Goal: Transaction & Acquisition: Obtain resource

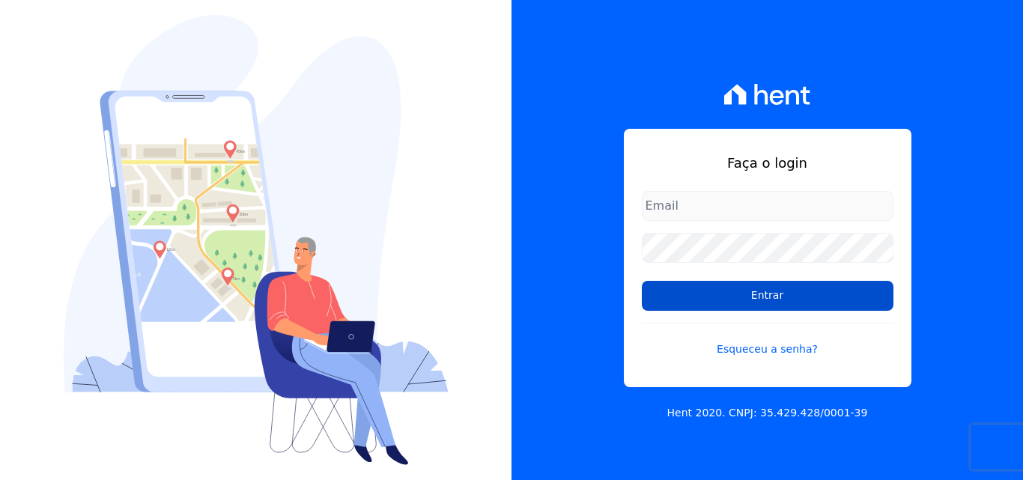
click at [736, 299] on input "Entrar" at bounding box center [768, 296] width 252 height 30
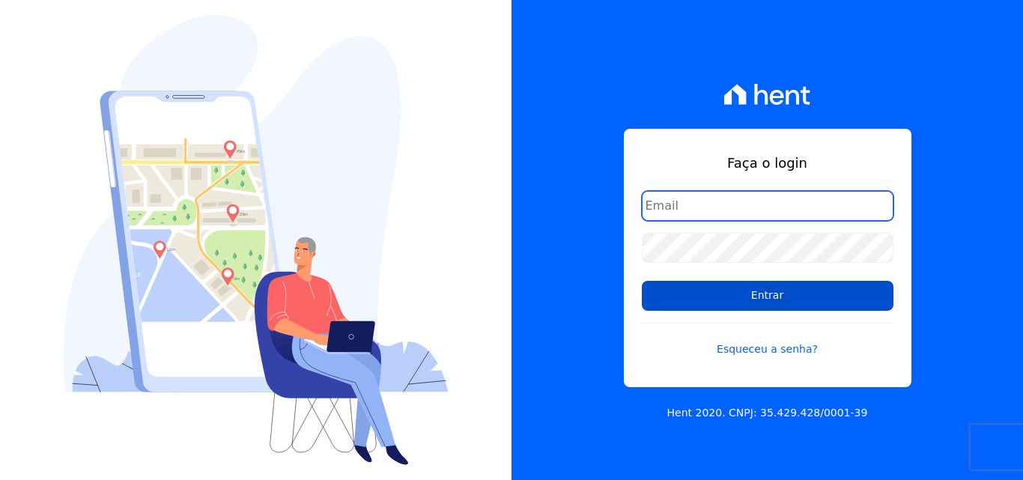
type input "[EMAIL_ADDRESS][DOMAIN_NAME]"
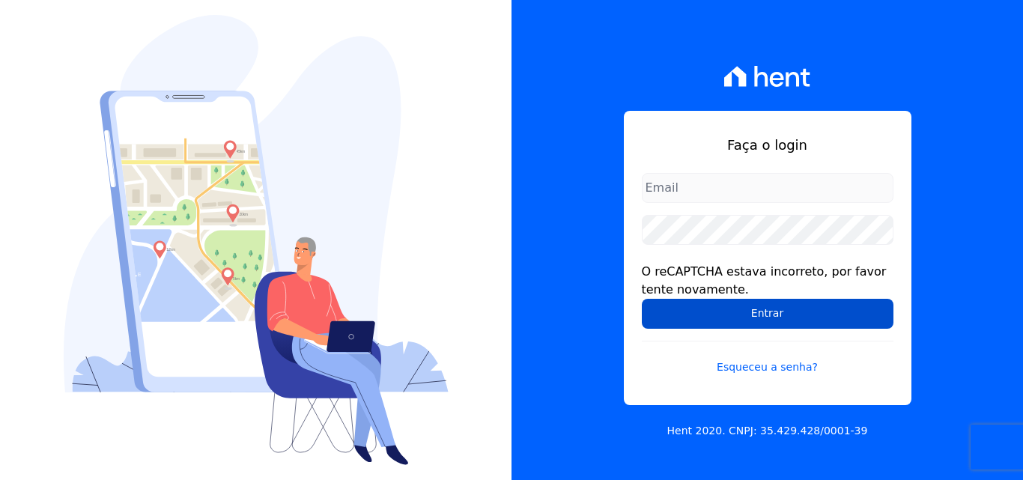
type input "[EMAIL_ADDRESS][DOMAIN_NAME]"
click at [763, 308] on input "Entrar" at bounding box center [768, 314] width 252 height 30
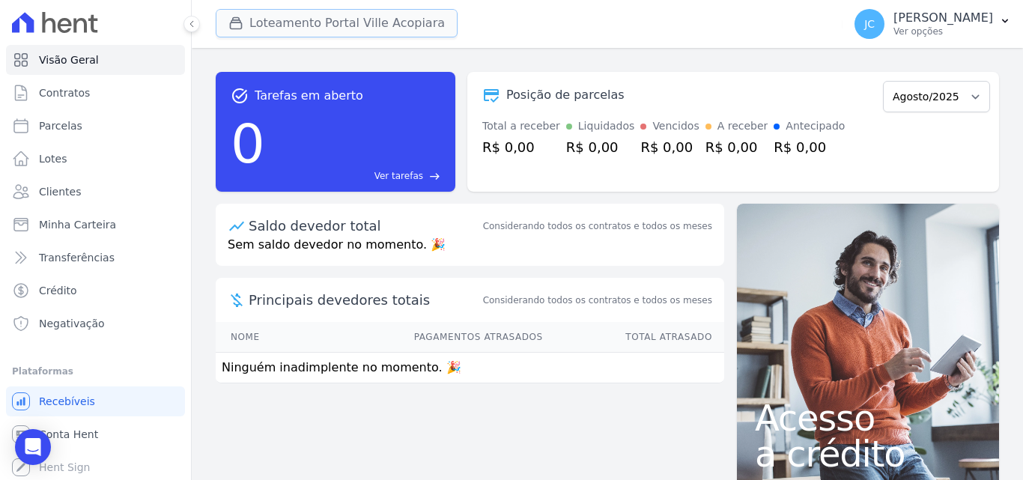
click at [369, 30] on button "Loteamento Portal Ville Acopiara" at bounding box center [337, 23] width 242 height 28
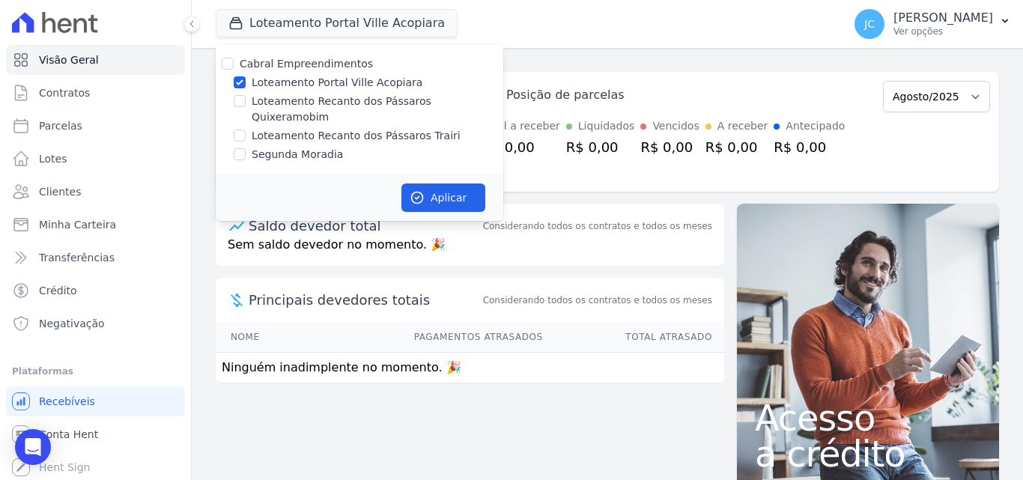
click at [364, 128] on label "Loteamento Recanto dos Pássaros Trairi" at bounding box center [356, 136] width 209 height 16
click at [246, 130] on input "Loteamento Recanto dos Pássaros Trairi" at bounding box center [240, 136] width 12 height 12
checkbox input "true"
click at [368, 82] on label "Loteamento Portal Ville Acopiara" at bounding box center [337, 83] width 171 height 16
click at [246, 82] on input "Loteamento Portal Ville Acopiara" at bounding box center [240, 82] width 12 height 12
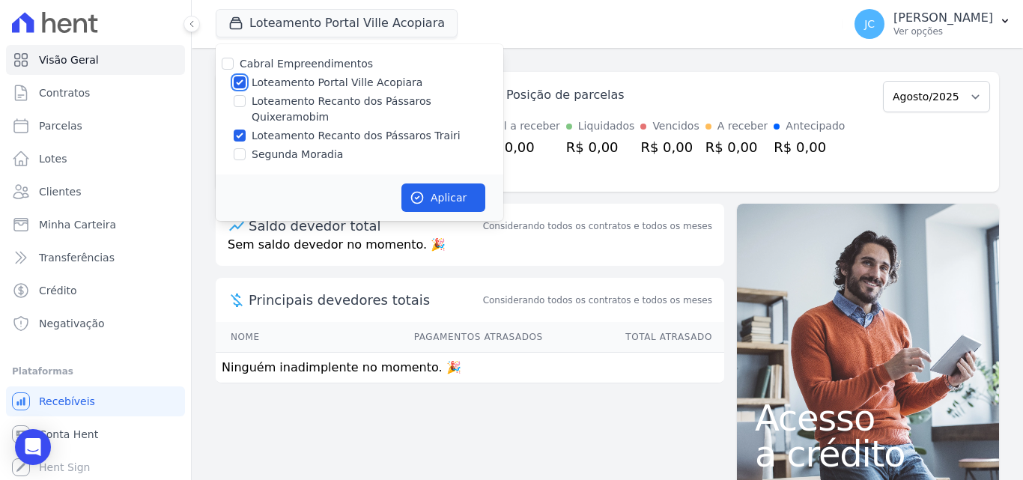
checkbox input "false"
click at [459, 184] on button "Aplicar" at bounding box center [444, 198] width 84 height 28
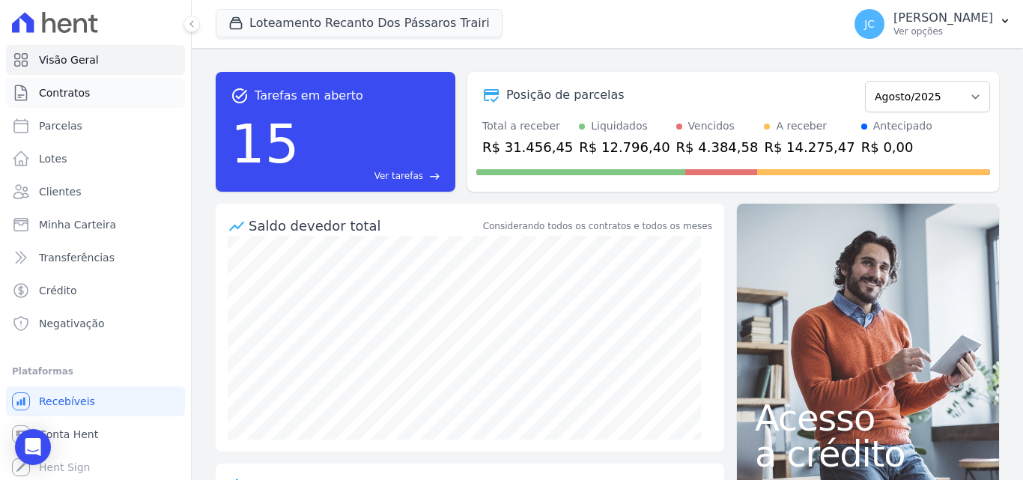
click at [70, 97] on span "Contratos" at bounding box center [64, 92] width 51 height 15
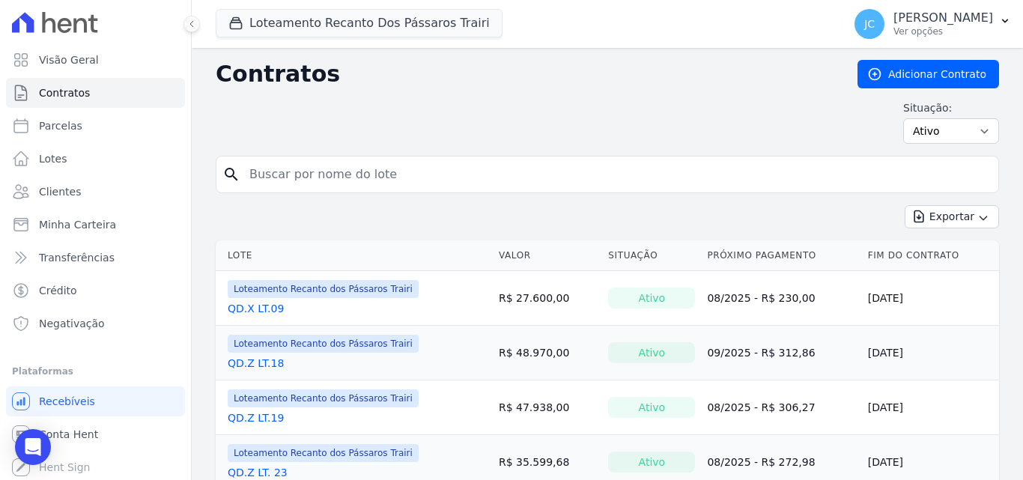
click at [347, 179] on input "search" at bounding box center [616, 175] width 752 height 30
type input "X"
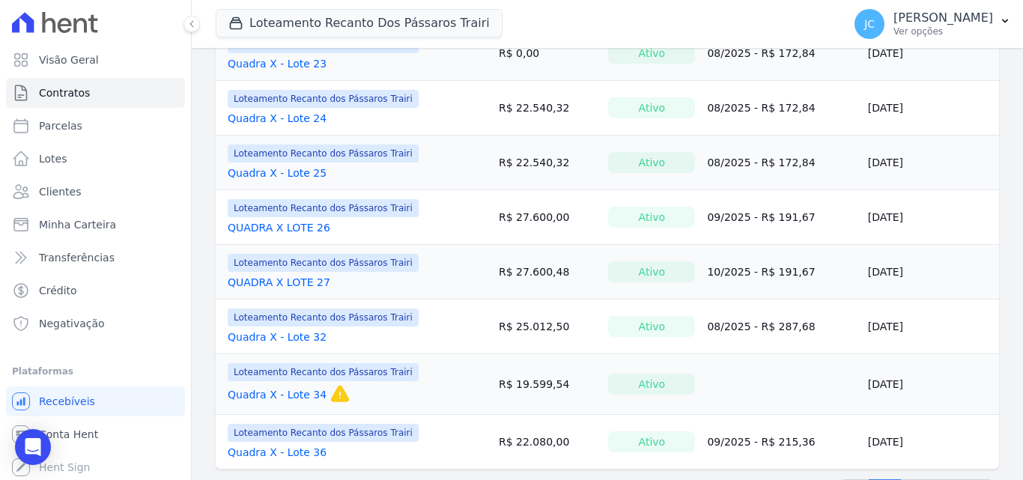
scroll to position [1229, 0]
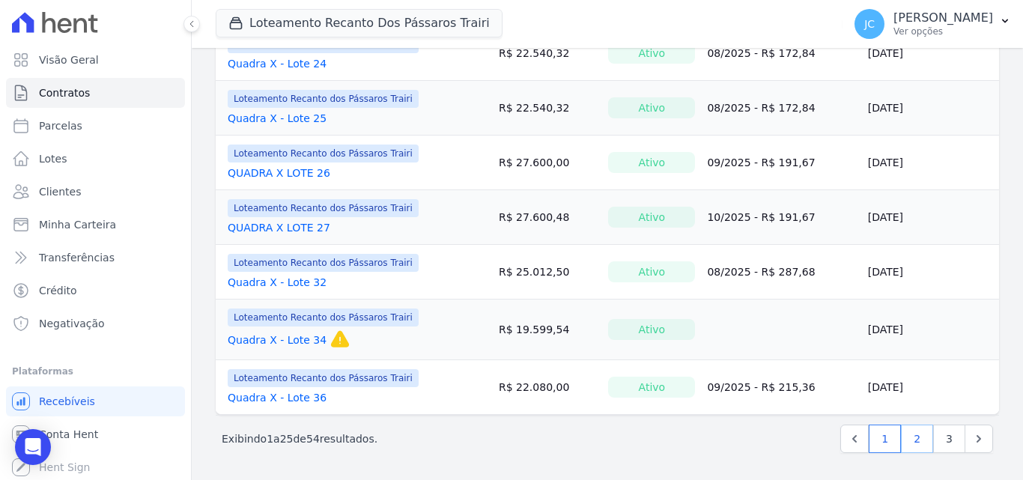
click at [916, 441] on link "2" at bounding box center [917, 439] width 32 height 28
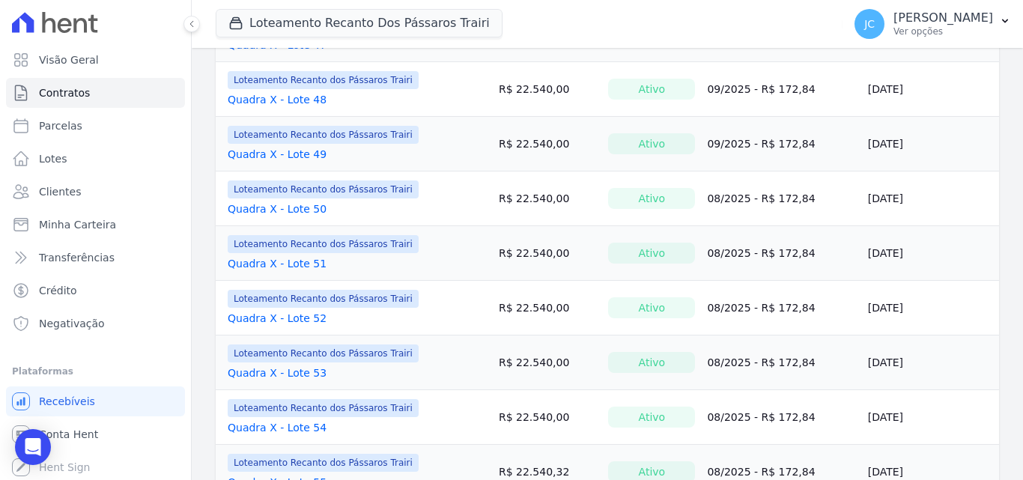
scroll to position [899, 0]
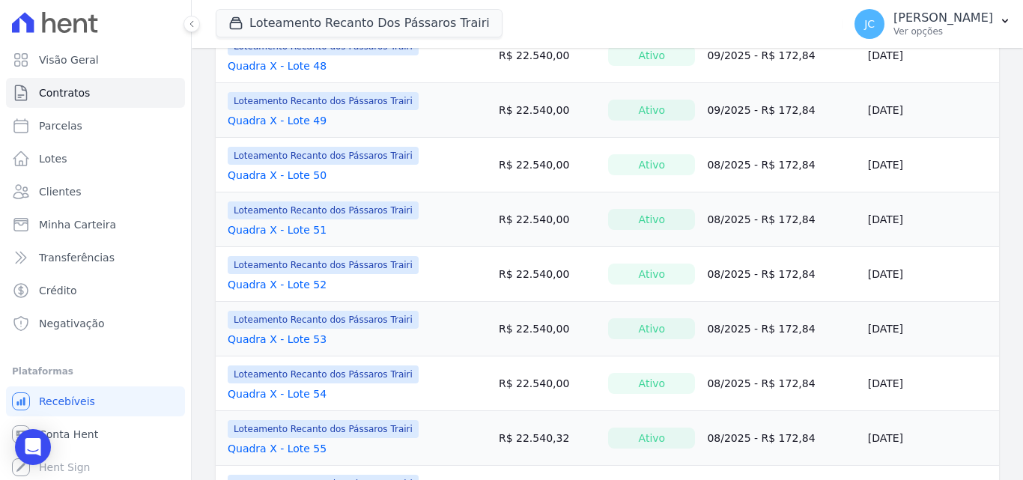
click at [275, 336] on link "Quadra X - Lote 53" at bounding box center [277, 339] width 99 height 15
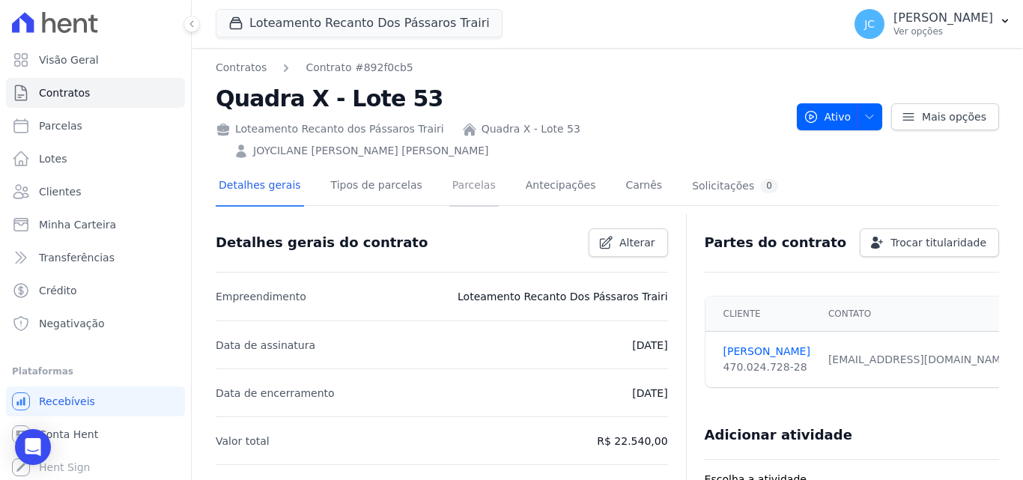
click at [455, 169] on link "Parcelas" at bounding box center [474, 187] width 49 height 40
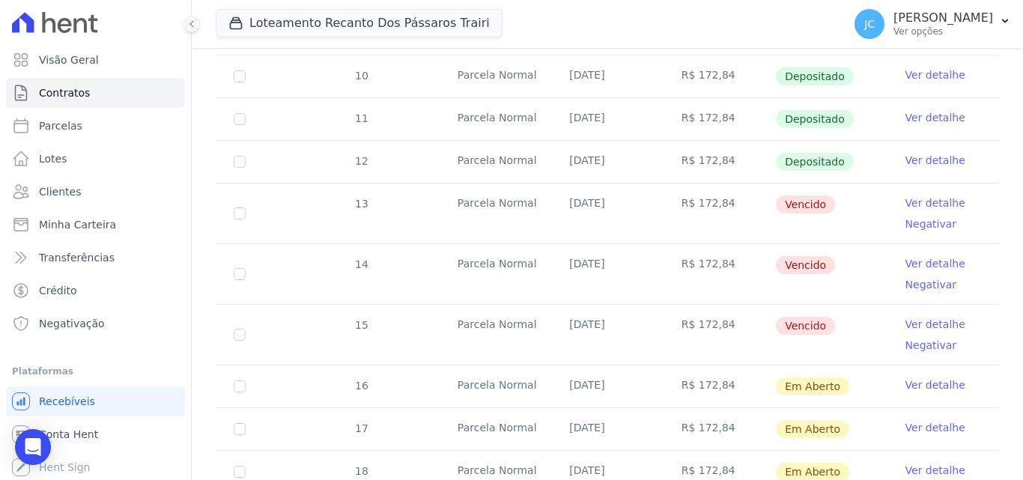
scroll to position [375, 0]
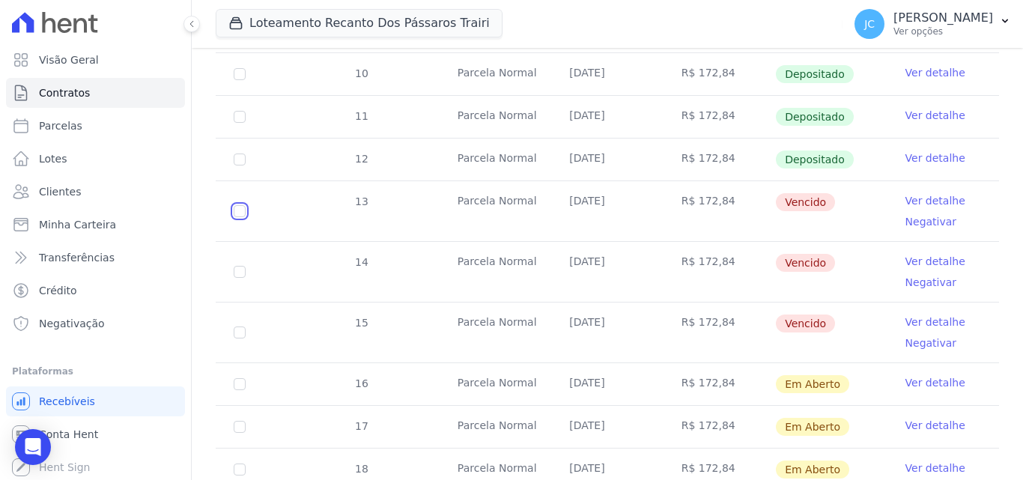
click at [240, 205] on input "checkbox" at bounding box center [240, 211] width 12 height 12
checkbox input "true"
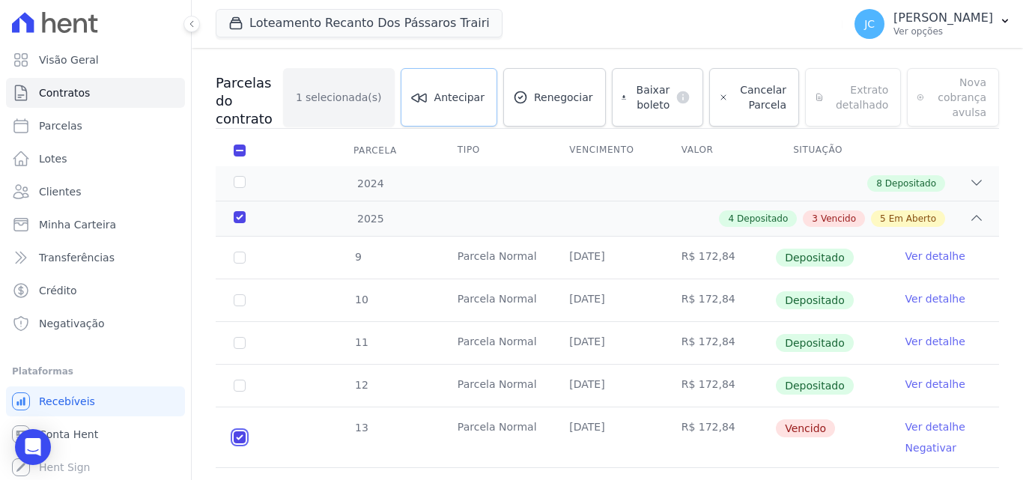
scroll to position [102, 0]
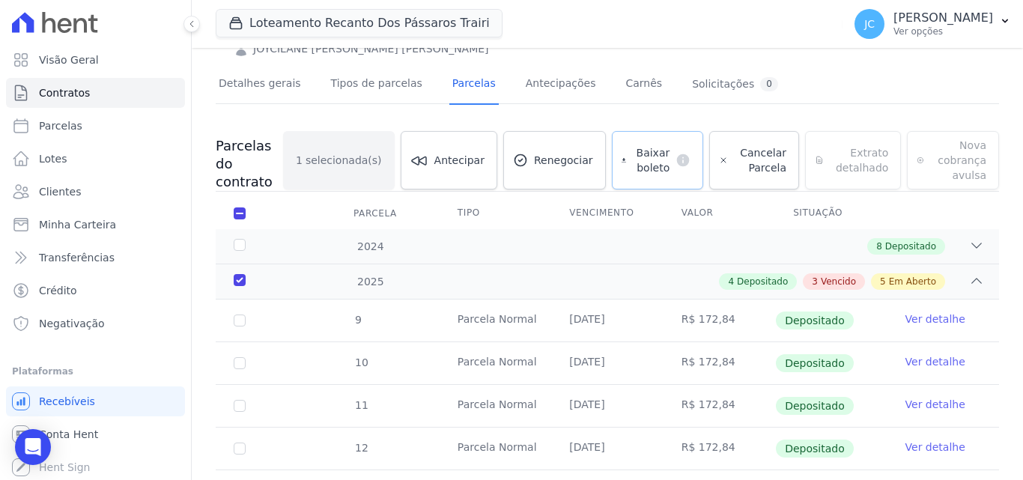
click at [638, 131] on link "Baixar boleto default" at bounding box center [658, 160] width 92 height 58
click at [107, 95] on link "Contratos" at bounding box center [95, 93] width 179 height 30
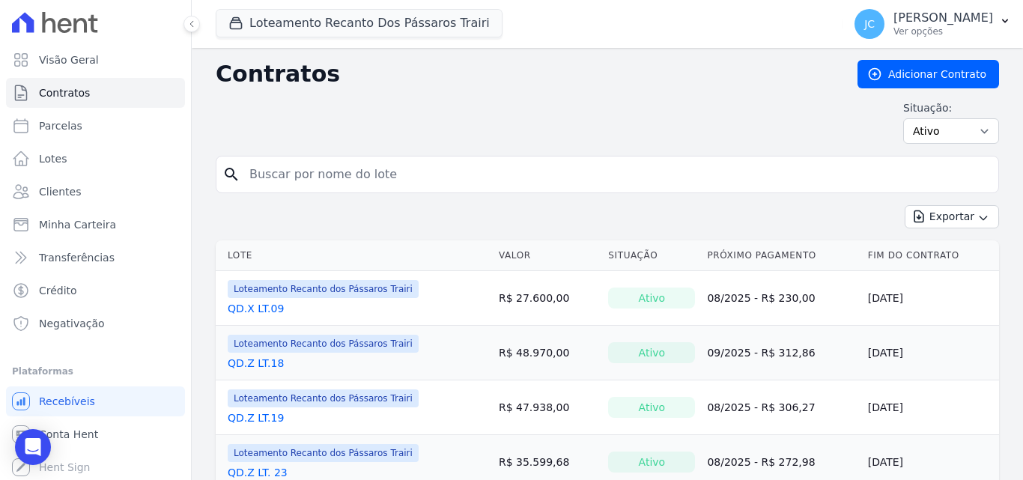
click at [272, 169] on input "search" at bounding box center [616, 175] width 752 height 30
type input "x"
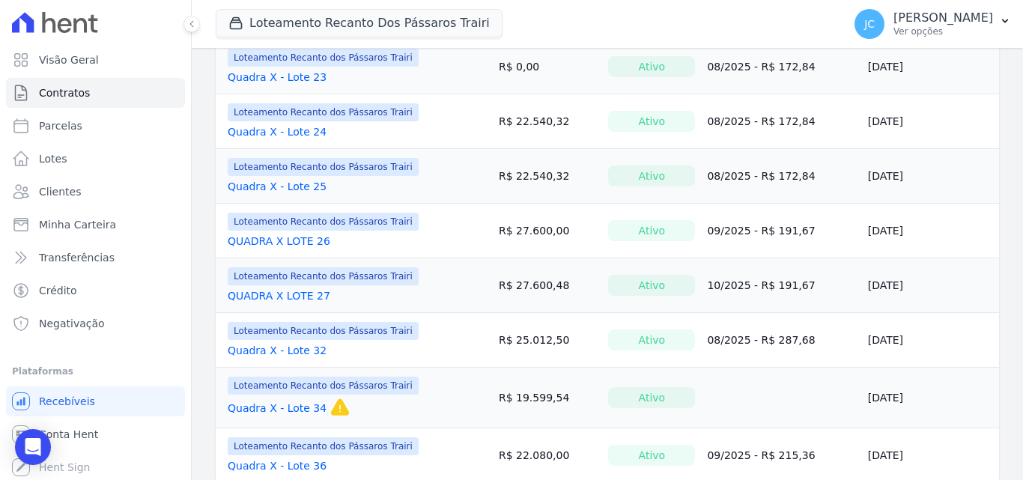
scroll to position [1229, 0]
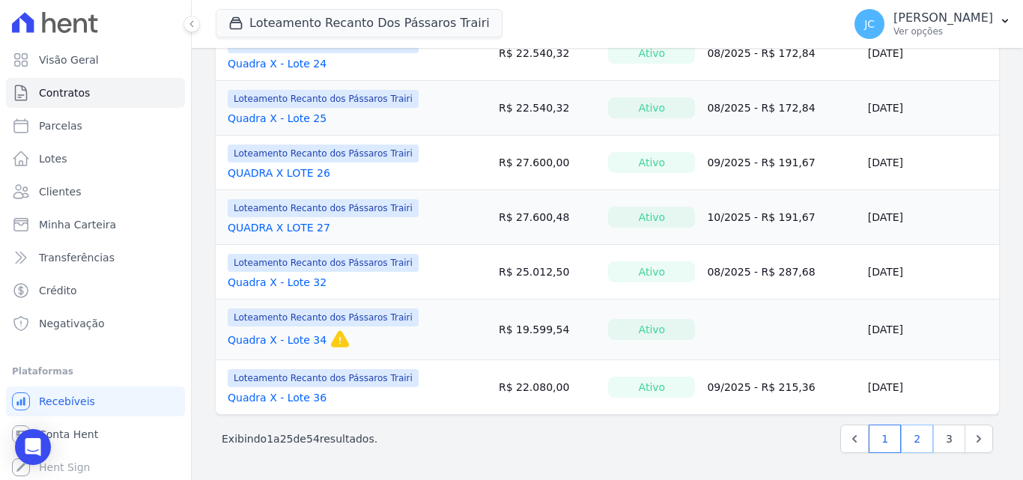
click at [913, 445] on link "2" at bounding box center [917, 439] width 32 height 28
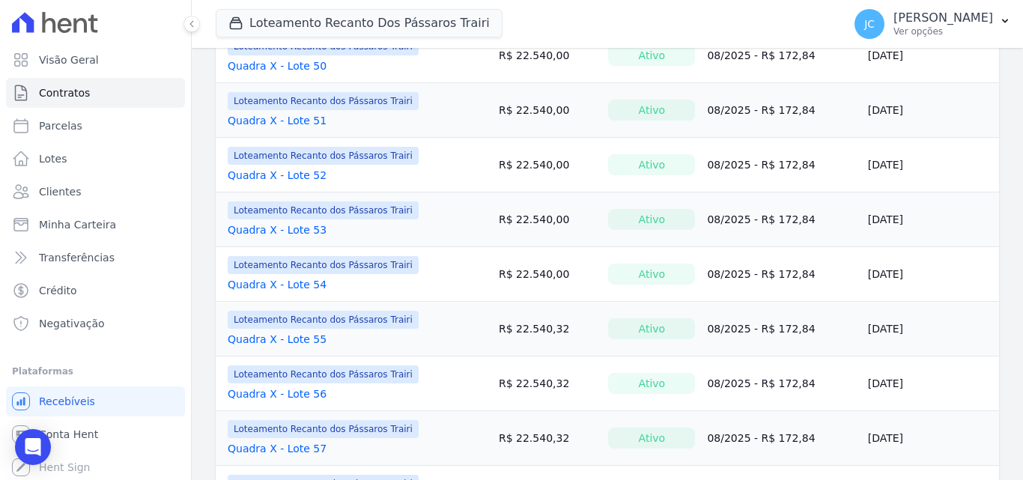
scroll to position [1124, 0]
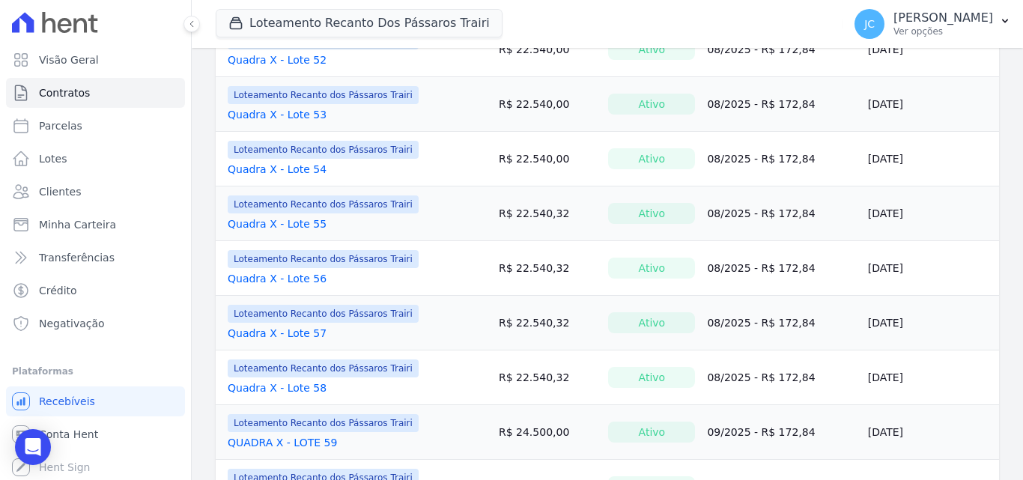
click at [306, 172] on link "Quadra X - Lote 54" at bounding box center [277, 169] width 99 height 15
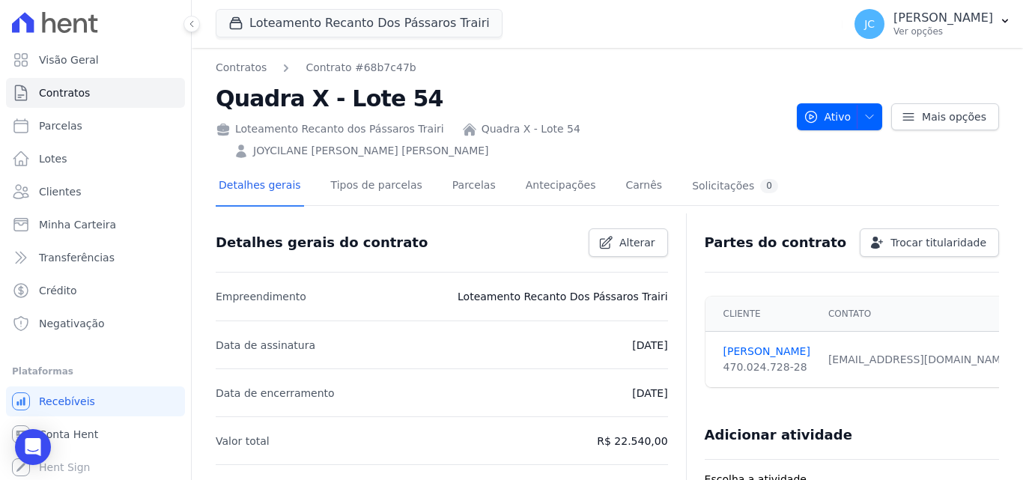
scroll to position [75, 0]
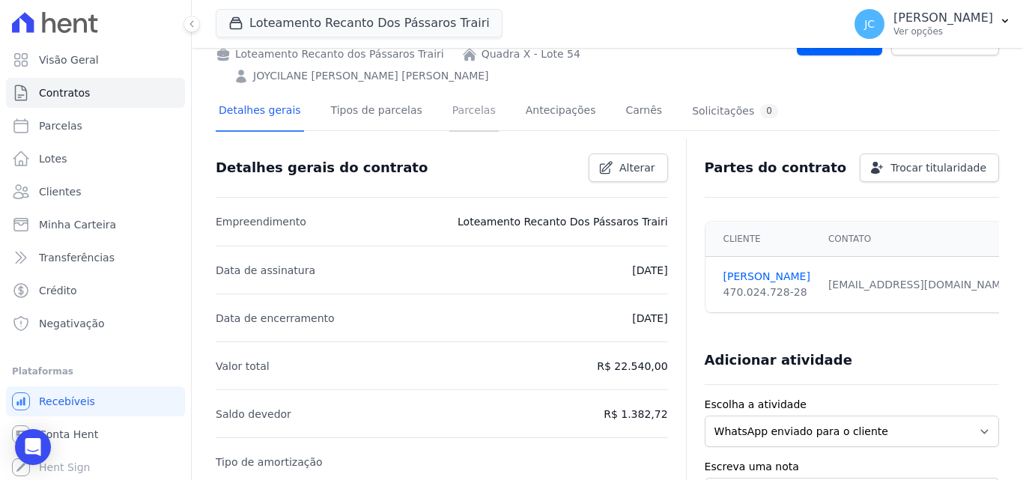
click at [450, 92] on link "Parcelas" at bounding box center [474, 112] width 49 height 40
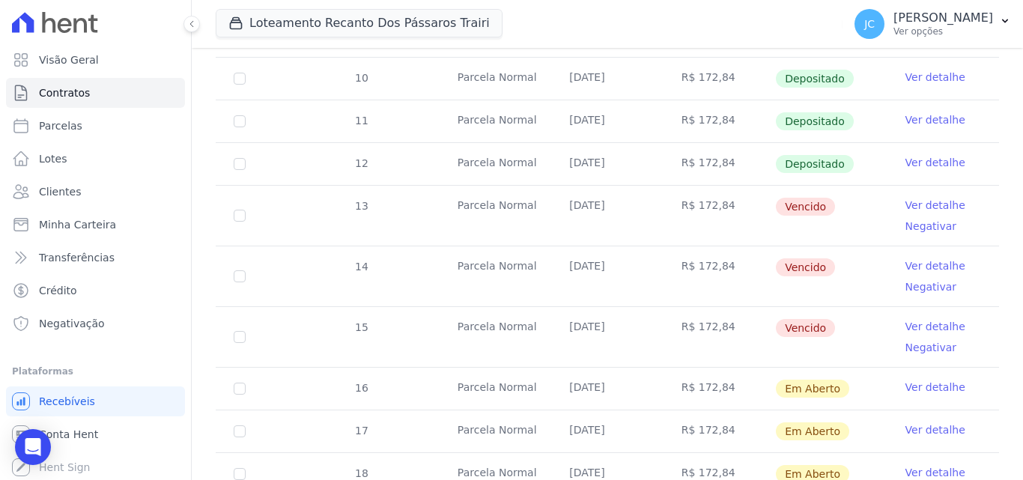
scroll to position [375, 0]
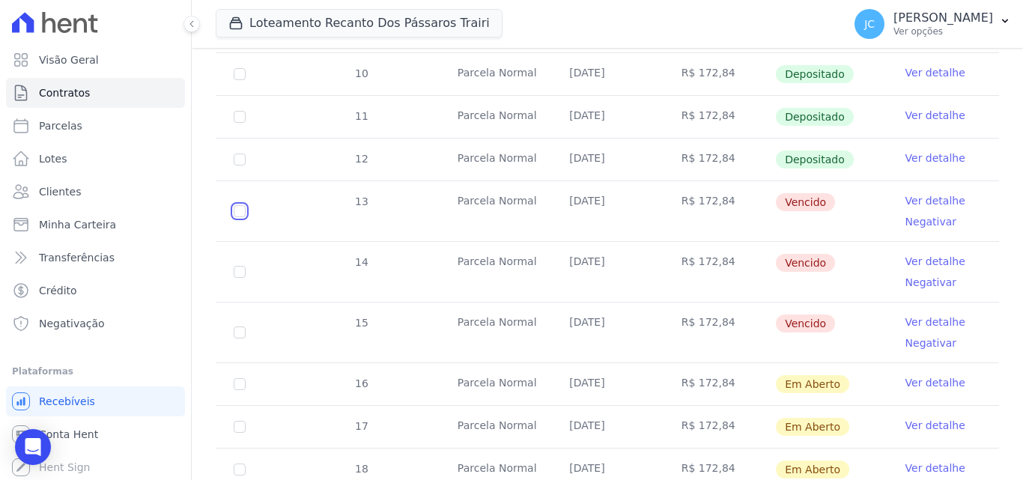
click at [245, 205] on input "checkbox" at bounding box center [240, 211] width 12 height 12
checkbox input "true"
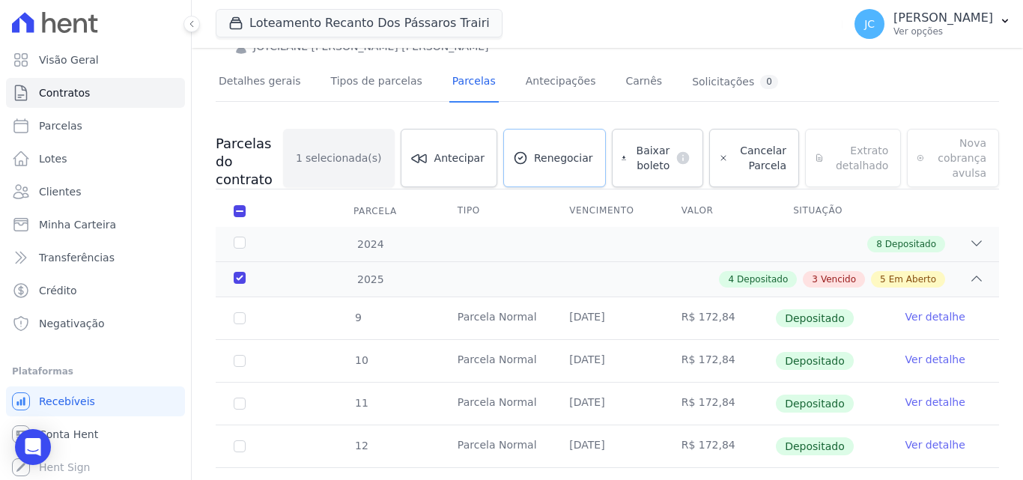
scroll to position [102, 0]
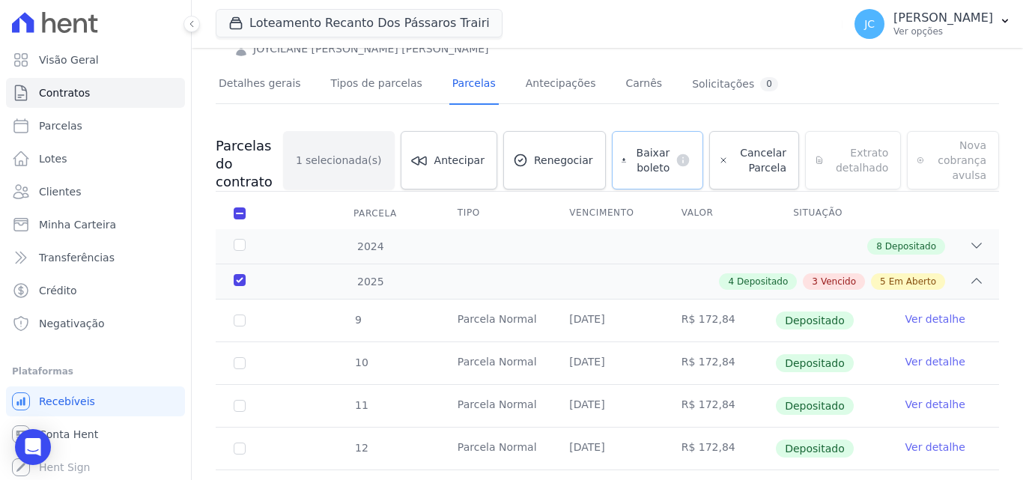
click at [662, 145] on span "Baixar boleto" at bounding box center [650, 160] width 37 height 30
